Goal: Task Accomplishment & Management: Complete application form

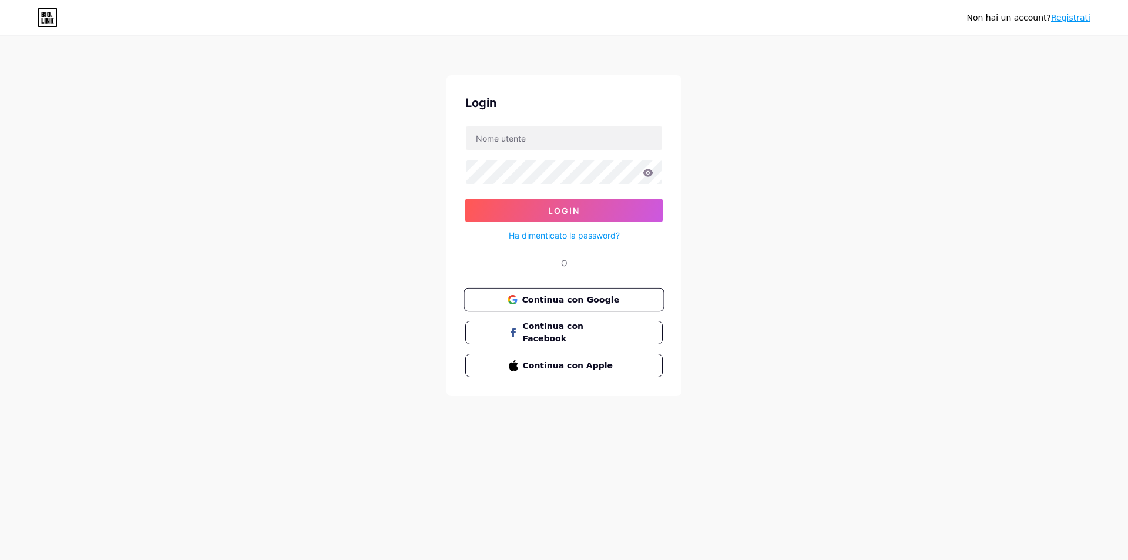
click at [547, 300] on font "Continua con Google" at bounding box center [571, 298] width 98 height 9
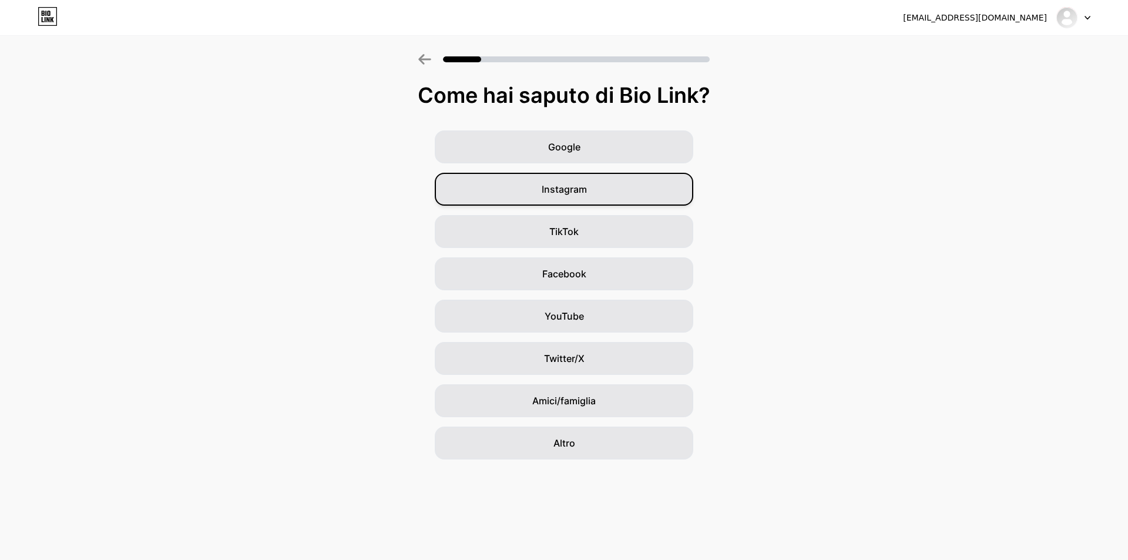
click at [544, 180] on div "Instagram" at bounding box center [564, 189] width 259 height 33
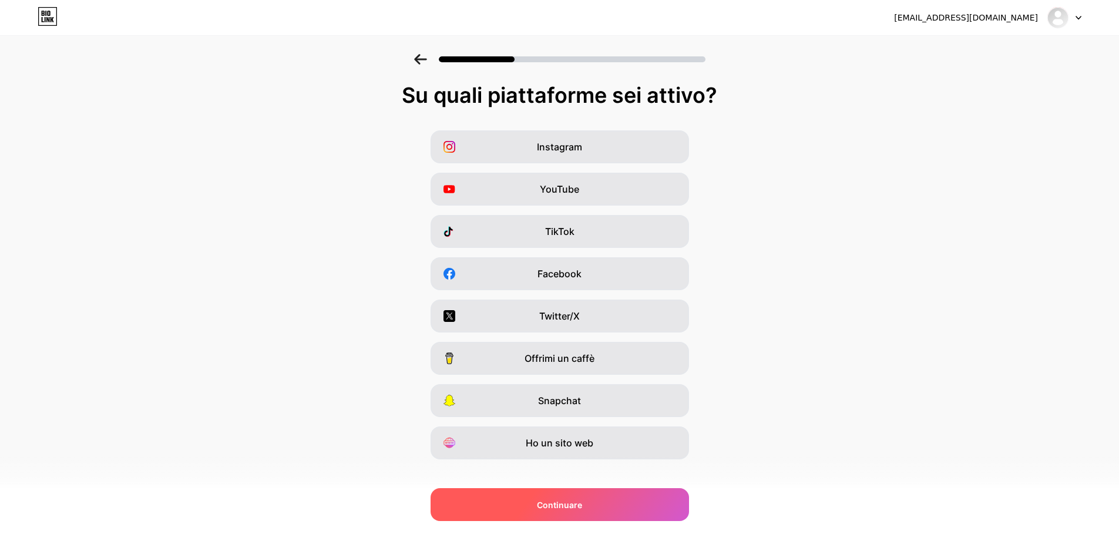
click at [544, 506] on font "Continuare" at bounding box center [559, 505] width 45 height 10
click at [549, 501] on font "Continuare" at bounding box center [559, 505] width 45 height 10
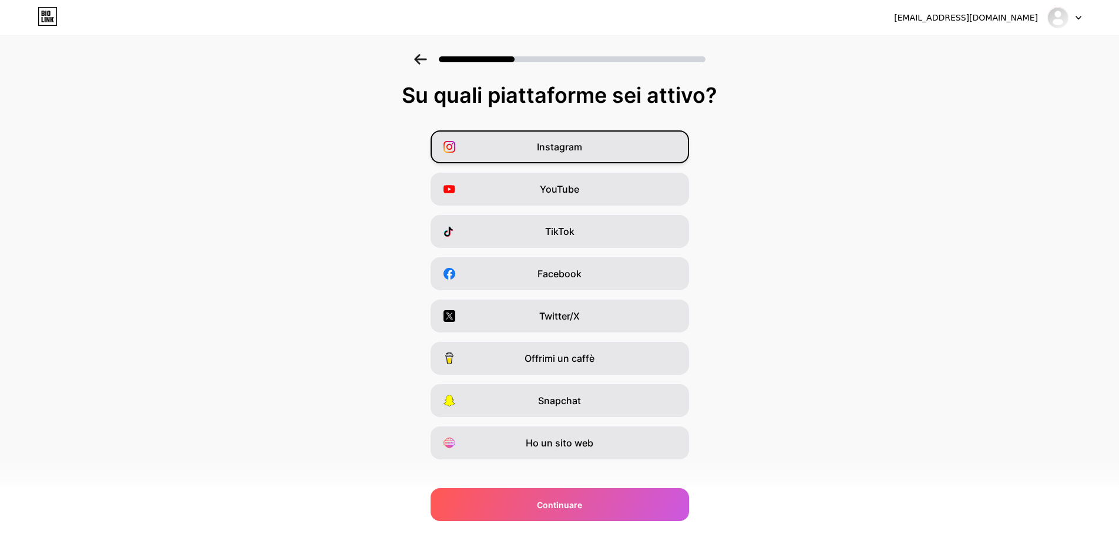
click at [554, 140] on span "Instagram" at bounding box center [559, 147] width 45 height 14
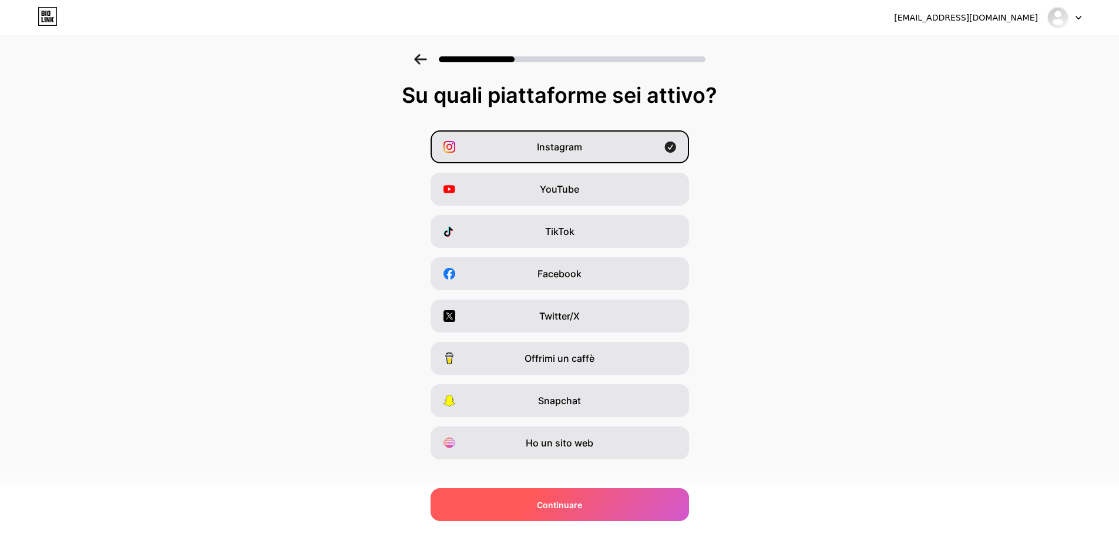
click at [567, 505] on font "Continuare" at bounding box center [559, 505] width 45 height 10
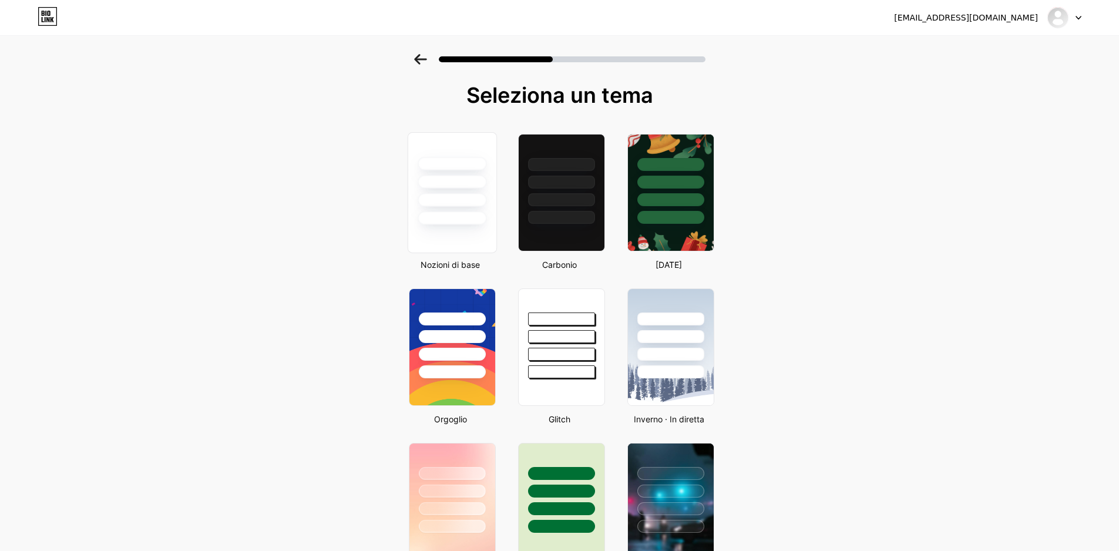
click at [474, 224] on div at bounding box center [452, 219] width 69 height 14
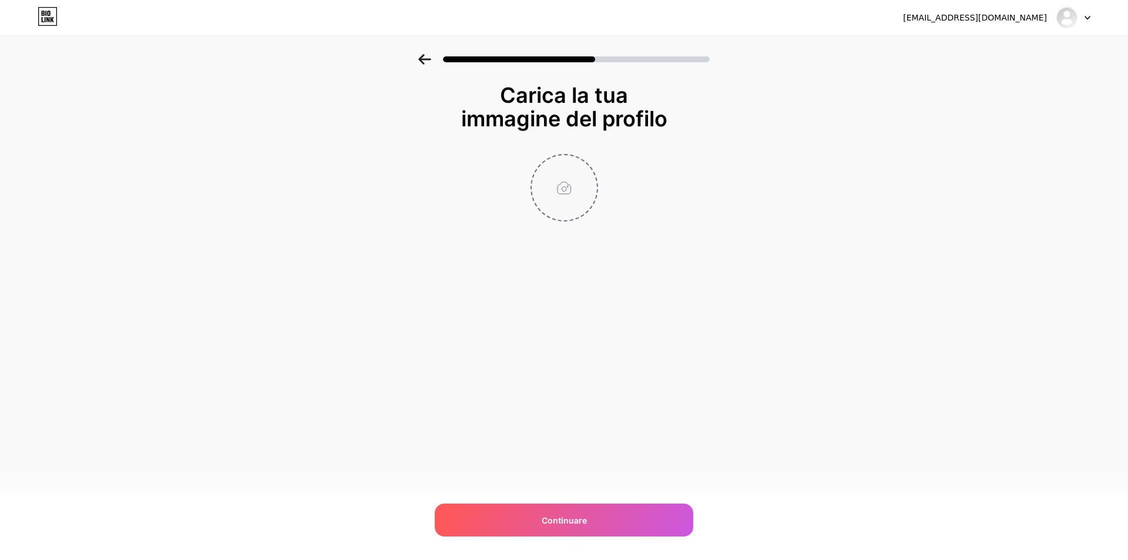
click at [569, 188] on input "file" at bounding box center [564, 187] width 65 height 65
type input "C:\fakepath\io.jpg"
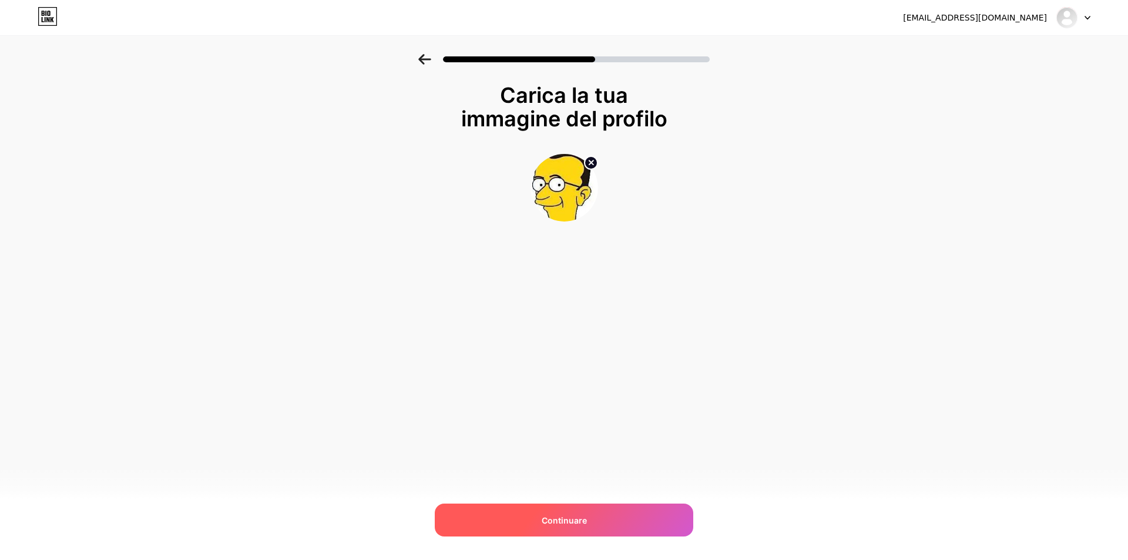
click at [559, 509] on div "Continuare" at bounding box center [564, 519] width 259 height 33
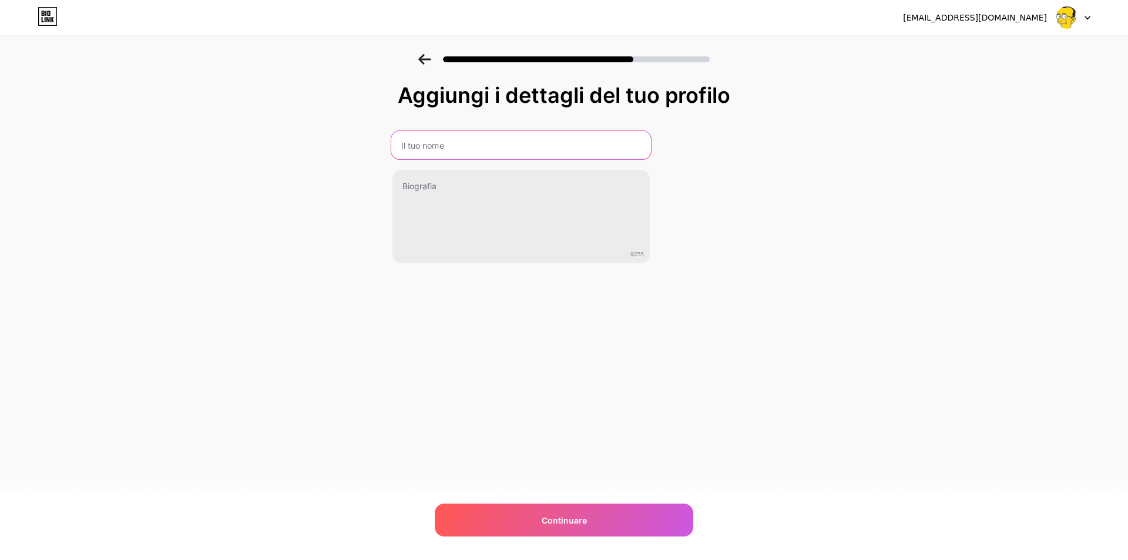
click at [496, 145] on input "text" at bounding box center [521, 145] width 260 height 28
type input "[PERSON_NAME]"
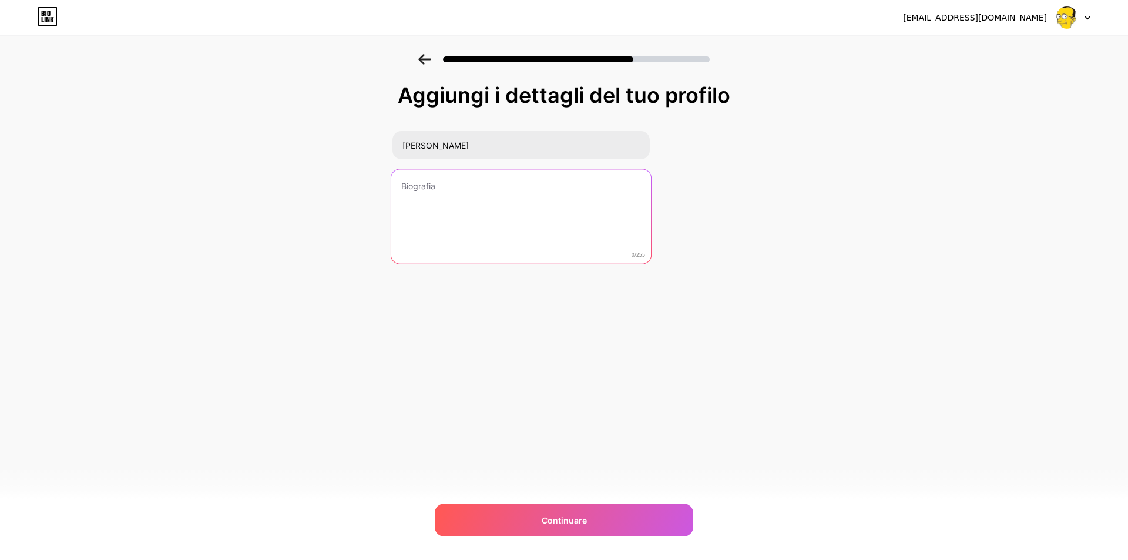
click at [454, 196] on textarea at bounding box center [521, 217] width 260 height 96
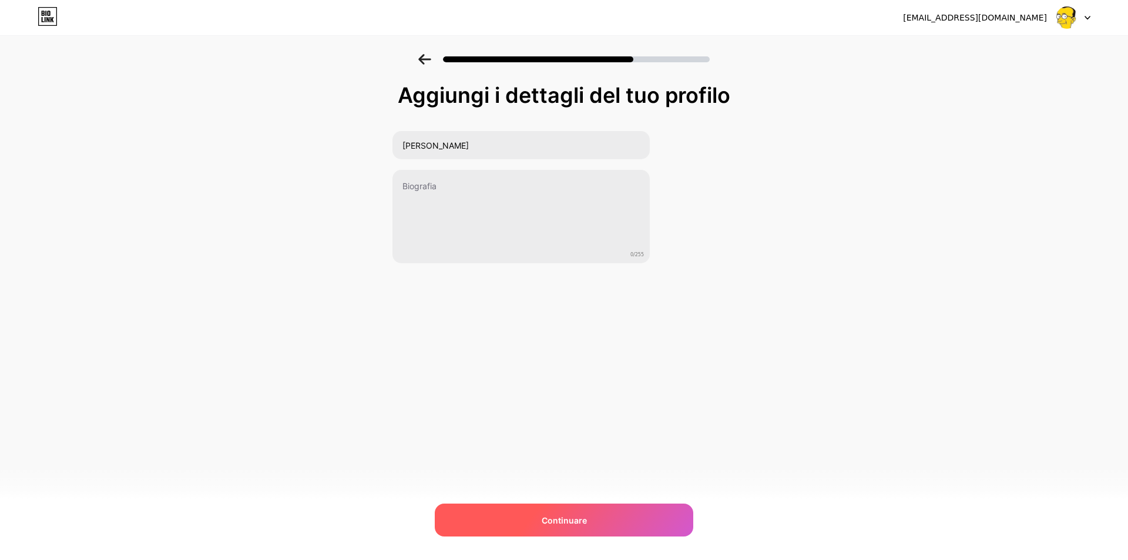
click at [562, 520] on font "Continuare" at bounding box center [564, 520] width 45 height 10
